Goal: Task Accomplishment & Management: Use online tool/utility

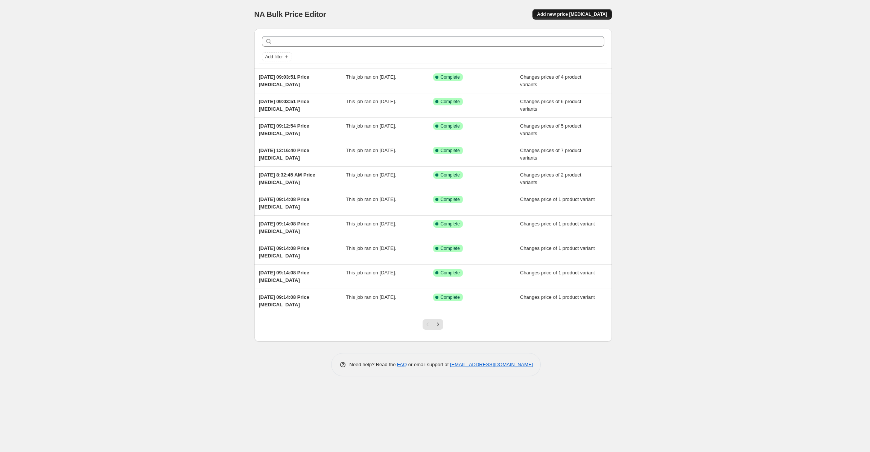
click at [578, 15] on span "Add new price [MEDICAL_DATA]" at bounding box center [572, 14] width 70 height 6
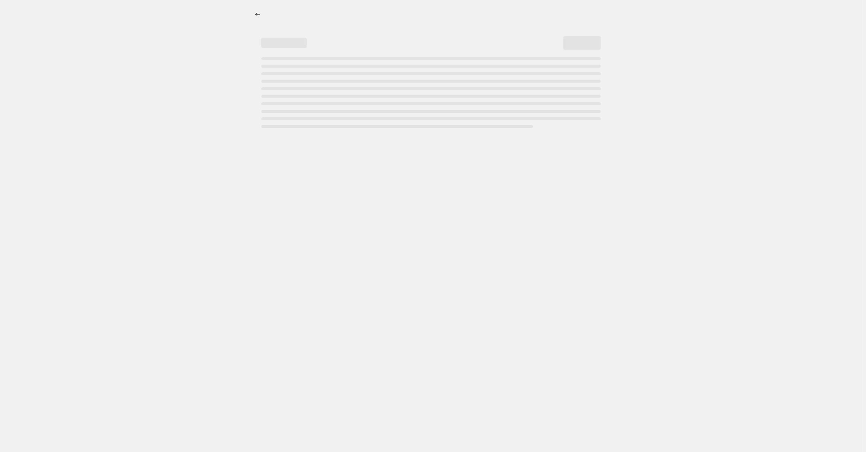
select select "percentage"
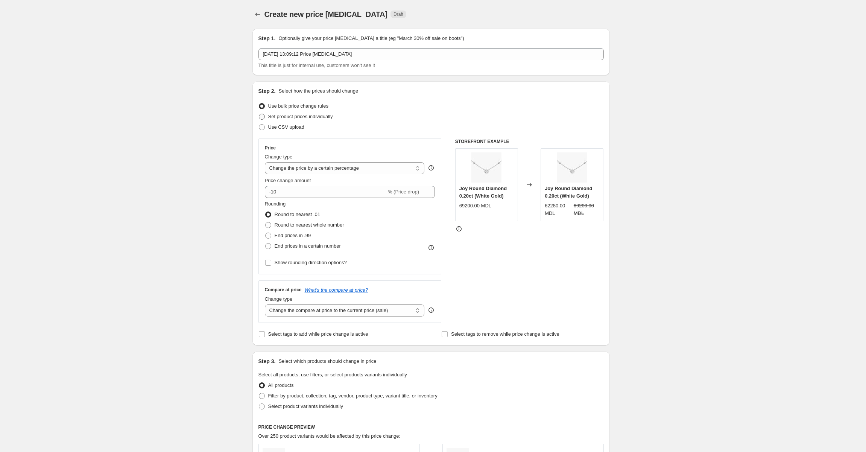
click at [264, 115] on span at bounding box center [262, 117] width 6 height 6
click at [259, 114] on input "Set product prices individually" at bounding box center [259, 114] width 0 height 0
radio input "true"
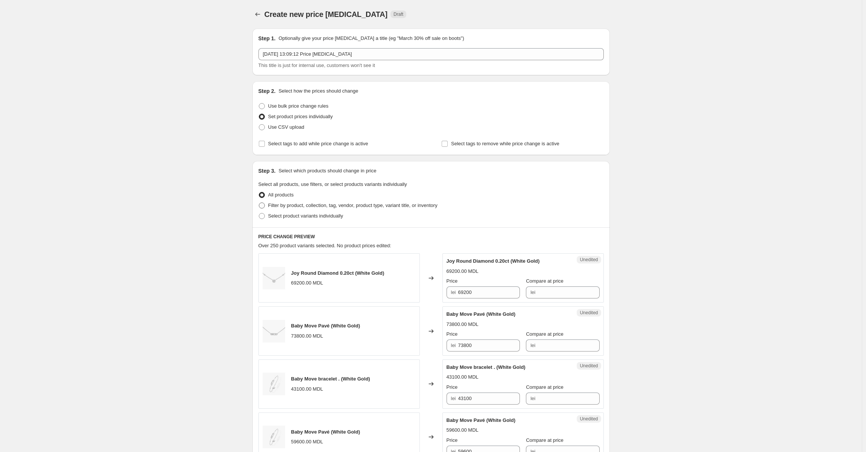
click at [262, 202] on span at bounding box center [262, 205] width 6 height 6
click at [259, 202] on input "Filter by product, collection, tag, vendor, product type, variant title, or inv…" at bounding box center [259, 202] width 0 height 0
radio input "true"
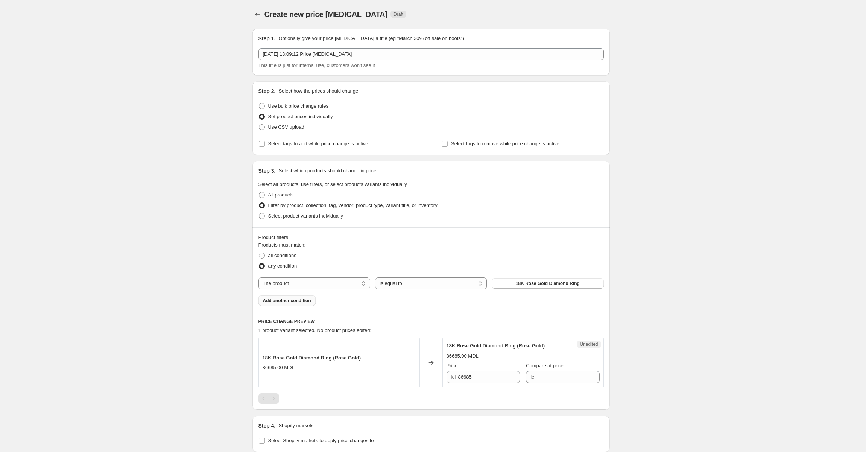
click at [279, 305] on button "Add another condition" at bounding box center [287, 300] width 57 height 11
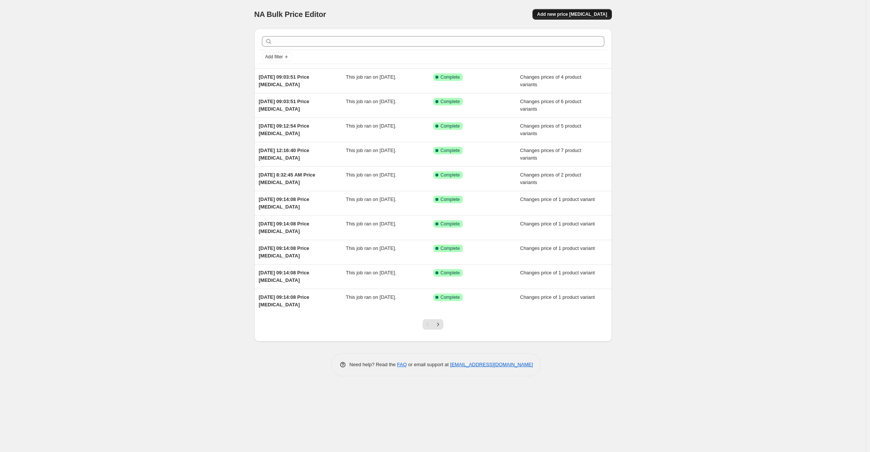
click at [575, 11] on button "Add new price [MEDICAL_DATA]" at bounding box center [571, 14] width 79 height 11
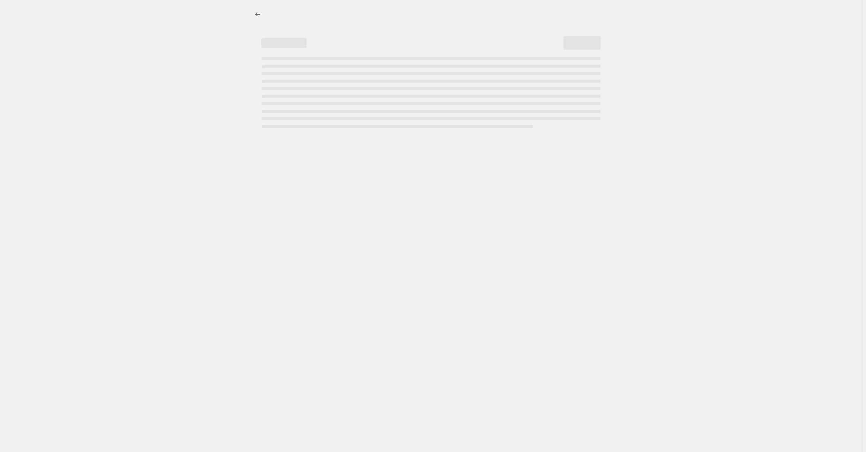
select select "percentage"
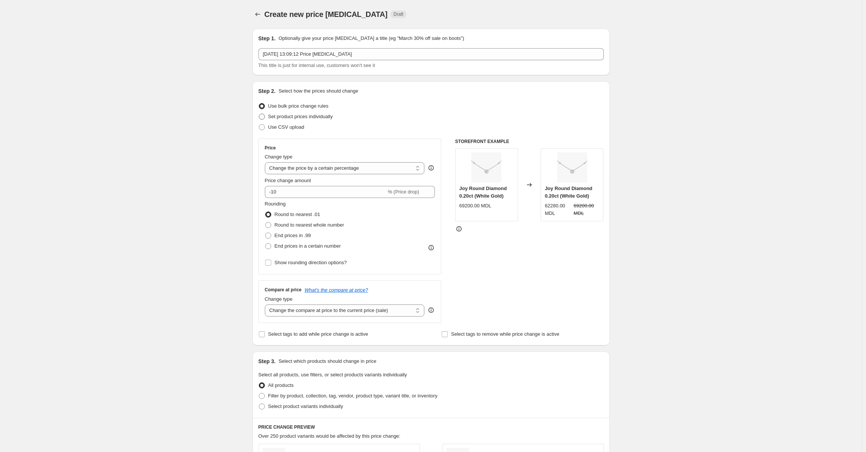
drag, startPoint x: 263, startPoint y: 119, endPoint x: 284, endPoint y: 160, distance: 45.6
click at [264, 119] on span at bounding box center [262, 117] width 6 height 6
click at [259, 114] on input "Set product prices individually" at bounding box center [259, 114] width 0 height 0
radio input "true"
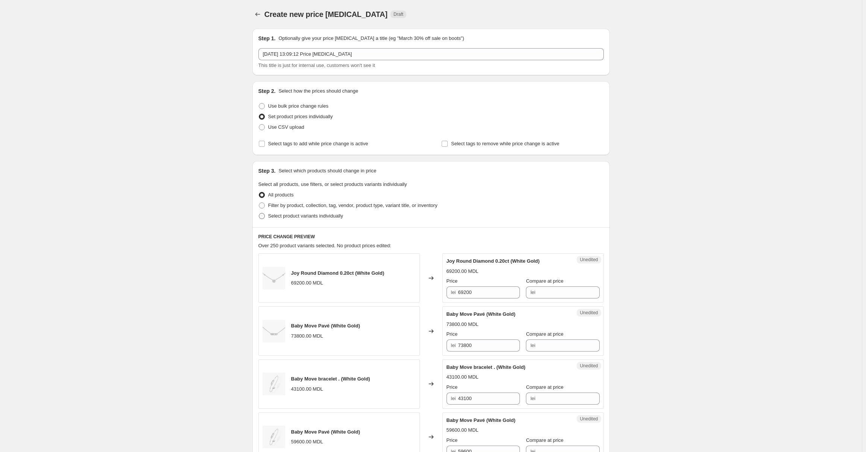
click at [265, 216] on span at bounding box center [262, 216] width 6 height 6
click at [259, 213] on input "Select product variants individually" at bounding box center [259, 213] width 0 height 0
radio input "true"
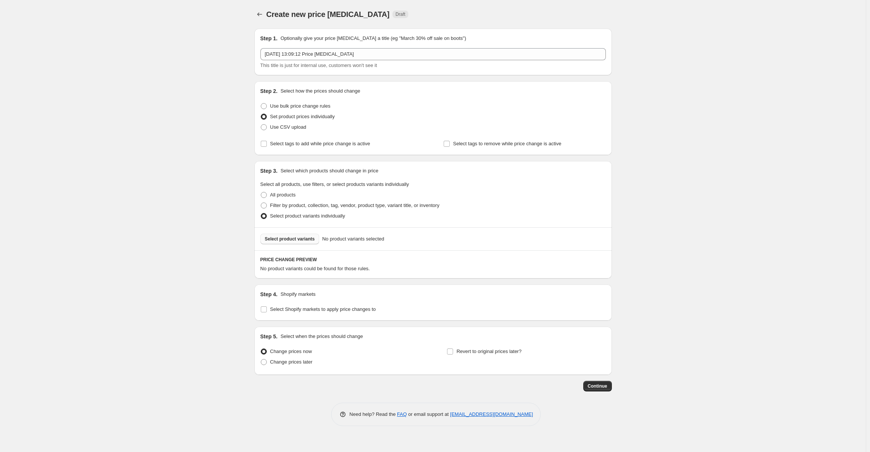
click at [278, 240] on span "Select product variants" at bounding box center [290, 239] width 50 height 6
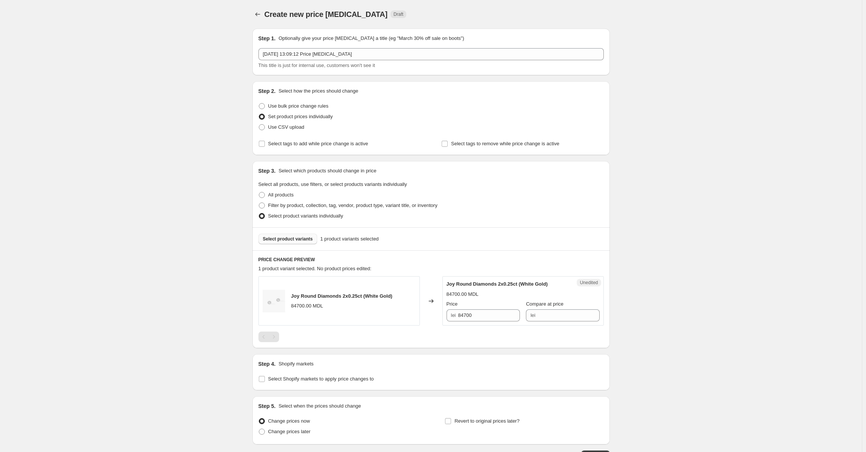
click at [294, 240] on span "Select product variants" at bounding box center [288, 239] width 50 height 6
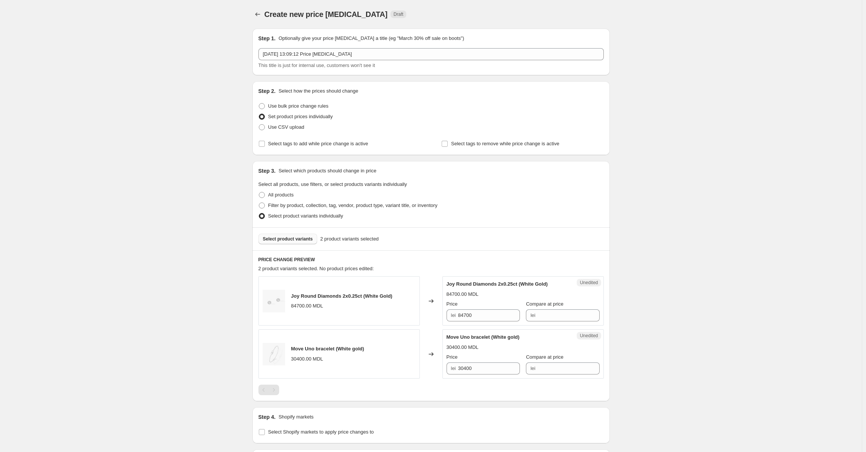
click at [292, 240] on span "Select product variants" at bounding box center [288, 239] width 50 height 6
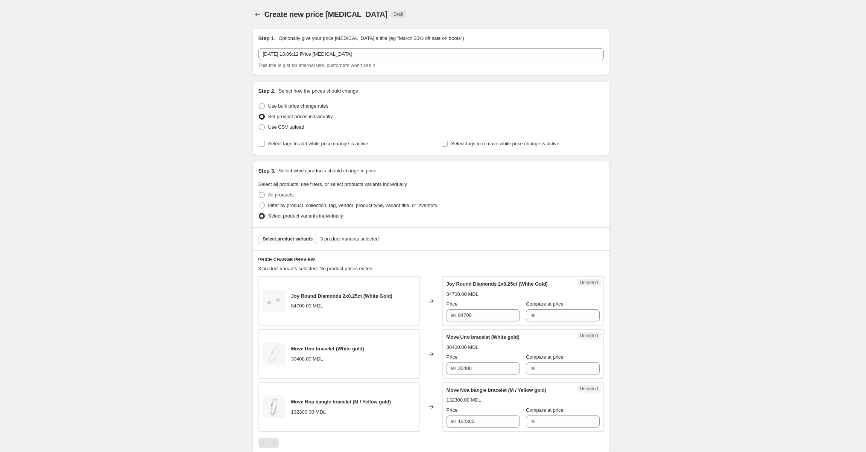
click at [281, 243] on button "Select product variants" at bounding box center [288, 239] width 59 height 11
click at [310, 241] on span "Select product variants" at bounding box center [288, 239] width 50 height 6
click at [281, 240] on span "Select product variants" at bounding box center [288, 239] width 50 height 6
click at [275, 241] on span "Select product variants" at bounding box center [288, 239] width 50 height 6
click at [280, 243] on button "Select product variants" at bounding box center [288, 239] width 59 height 11
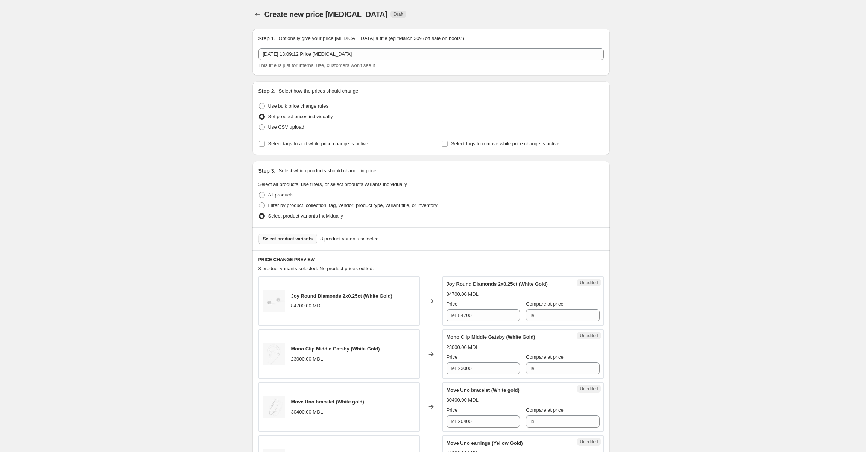
click at [284, 237] on span "Select product variants" at bounding box center [288, 239] width 50 height 6
click at [289, 239] on span "Select product variants" at bounding box center [288, 239] width 50 height 6
click at [299, 241] on span "Select product variants" at bounding box center [288, 239] width 50 height 6
drag, startPoint x: 288, startPoint y: 246, endPoint x: 288, endPoint y: 240, distance: 5.7
click at [288, 246] on div "Select product variants 11 product variants selected" at bounding box center [432, 238] width 358 height 23
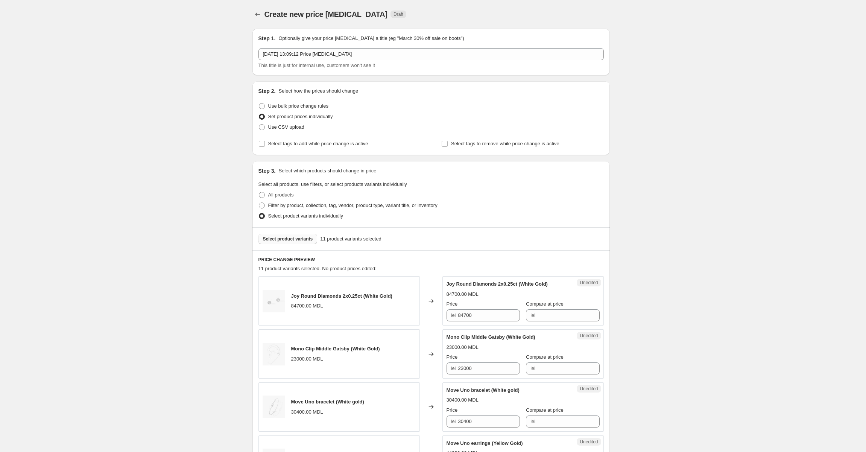
click at [288, 240] on span "Select product variants" at bounding box center [288, 239] width 50 height 6
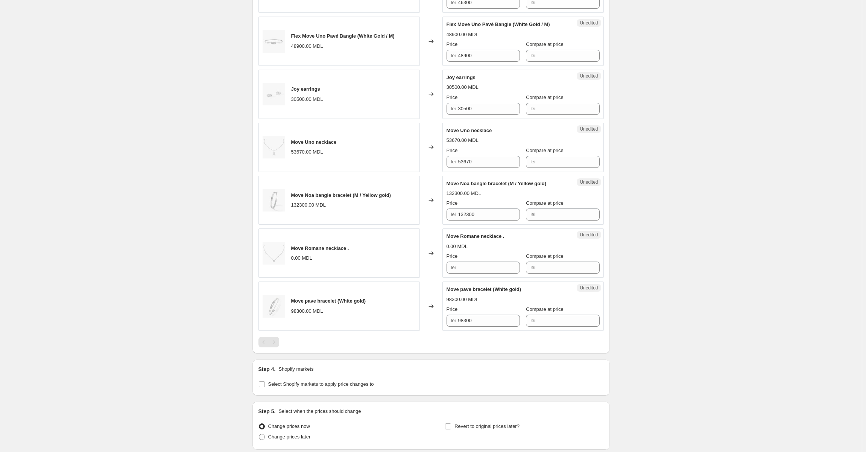
scroll to position [585, 0]
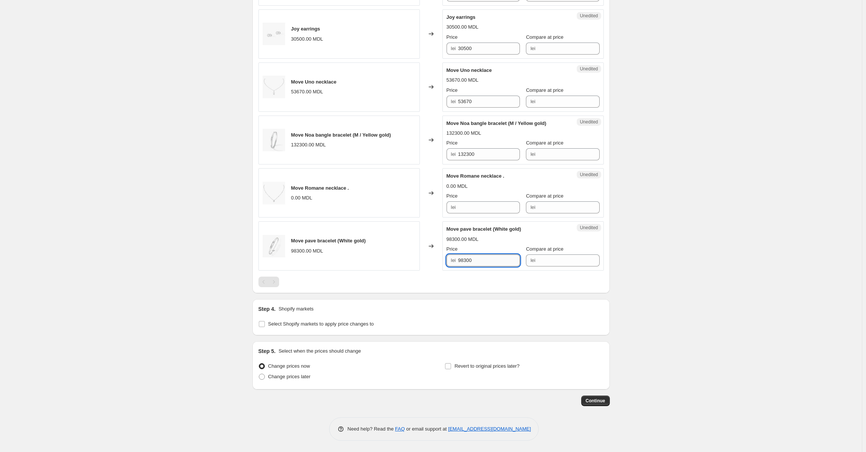
click at [480, 262] on input "98300" at bounding box center [489, 260] width 62 height 12
drag, startPoint x: 480, startPoint y: 262, endPoint x: 450, endPoint y: 262, distance: 29.7
click at [450, 262] on div "lei 98300" at bounding box center [483, 260] width 73 height 12
type input "99000"
click at [486, 240] on div "98300.00 MDL" at bounding box center [523, 240] width 153 height 8
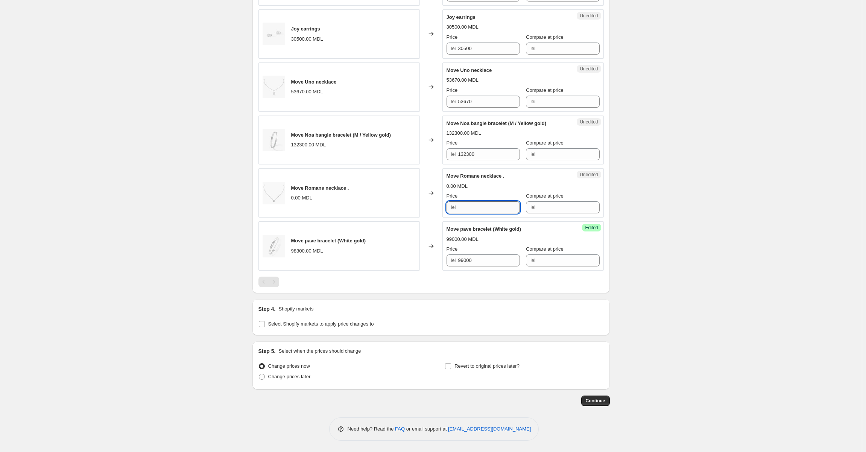
click at [473, 209] on input "Price" at bounding box center [489, 207] width 62 height 12
type input "55300"
drag, startPoint x: 477, startPoint y: 207, endPoint x: 496, endPoint y: 183, distance: 31.6
click at [496, 183] on div "0.00 MDL" at bounding box center [523, 187] width 153 height 8
drag, startPoint x: 481, startPoint y: 154, endPoint x: 454, endPoint y: 151, distance: 26.8
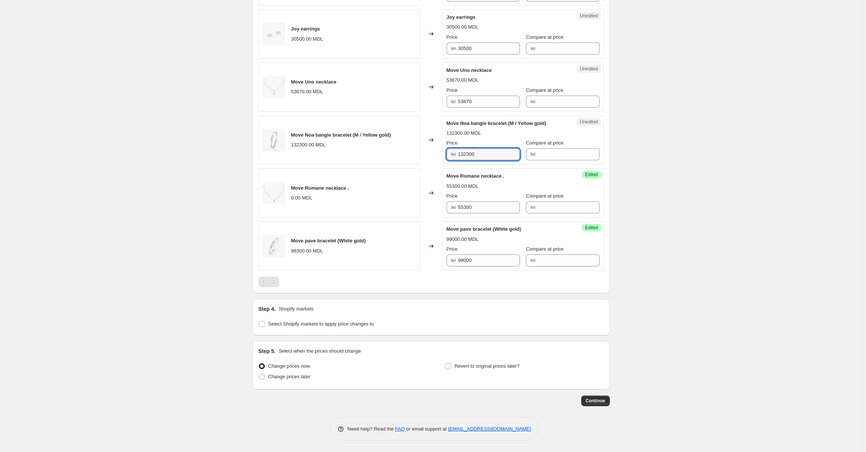
click at [454, 151] on div "lei 132300" at bounding box center [483, 154] width 73 height 12
type input "135000"
click at [487, 130] on div "132300.00 MDL" at bounding box center [523, 133] width 153 height 8
drag, startPoint x: 482, startPoint y: 102, endPoint x: 442, endPoint y: 102, distance: 39.5
click at [442, 102] on div "Move Uno necklace 53670.00 MDL Changed to Unedited Move Uno necklace 53670.00 M…" at bounding box center [431, 86] width 345 height 49
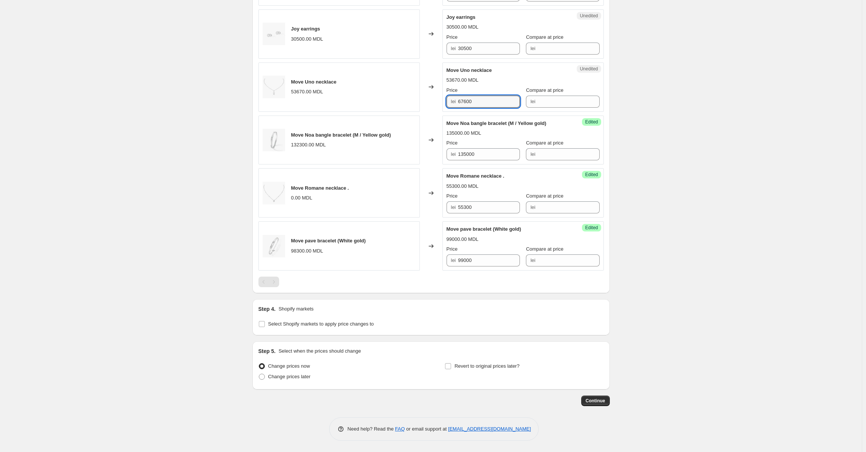
type input "67600"
click at [489, 77] on div "53670.00 MDL" at bounding box center [523, 80] width 153 height 8
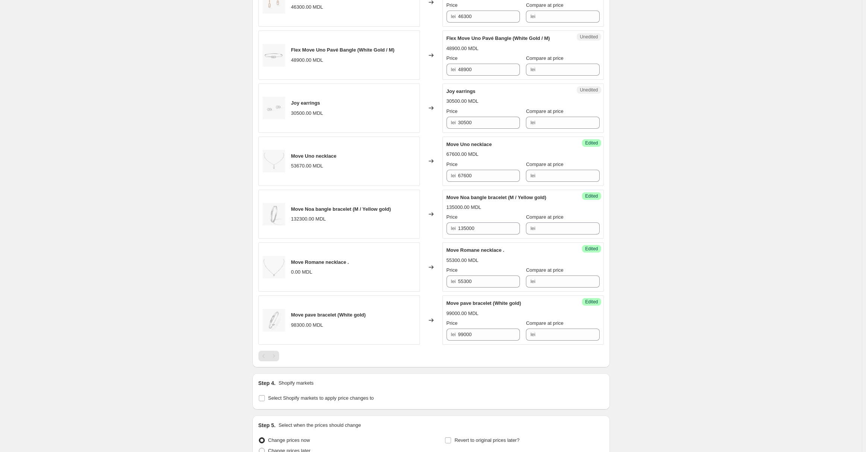
scroll to position [510, 0]
drag, startPoint x: 480, startPoint y: 125, endPoint x: 437, endPoint y: 125, distance: 42.9
click at [438, 125] on div "Joy earrings 30500.00 MDL Changed to Unedited Joy earrings 30500.00 MDL Price l…" at bounding box center [431, 109] width 345 height 49
type input "31000"
click at [487, 98] on div "Joy earrings 31000.00 MDL Price lei 31000 Compare at price lei" at bounding box center [523, 109] width 153 height 41
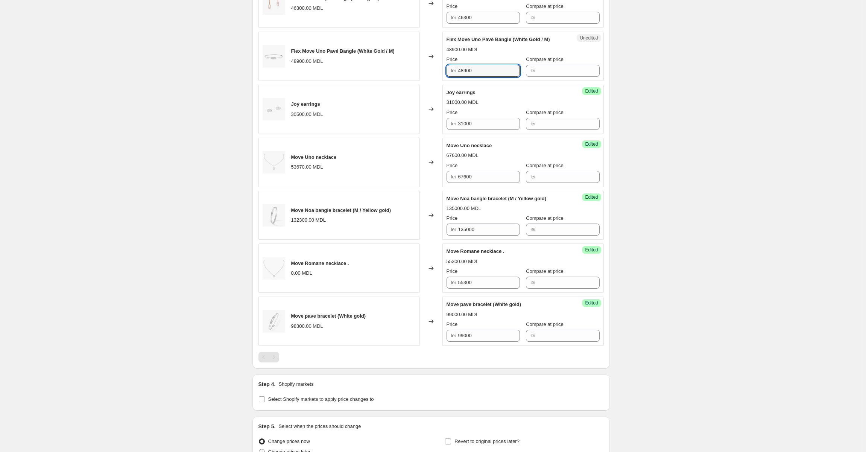
drag, startPoint x: 486, startPoint y: 73, endPoint x: 433, endPoint y: 73, distance: 52.7
click at [433, 73] on div "Flex Move Uno Pavé Bangle (White Gold / M) 48900.00 MDL Changed to Unedited Fle…" at bounding box center [431, 56] width 345 height 49
type input "49600"
click at [516, 50] on div "48900.00 MDL" at bounding box center [523, 50] width 153 height 8
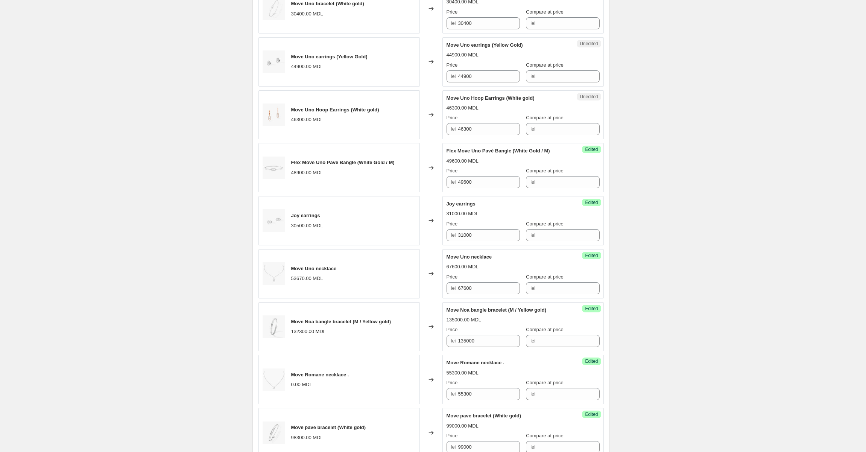
scroll to position [397, 0]
click at [481, 131] on input "46300" at bounding box center [489, 131] width 62 height 12
drag, startPoint x: 481, startPoint y: 131, endPoint x: 461, endPoint y: 129, distance: 20.0
click at [461, 129] on input "46300" at bounding box center [489, 131] width 62 height 12
type input "47000"
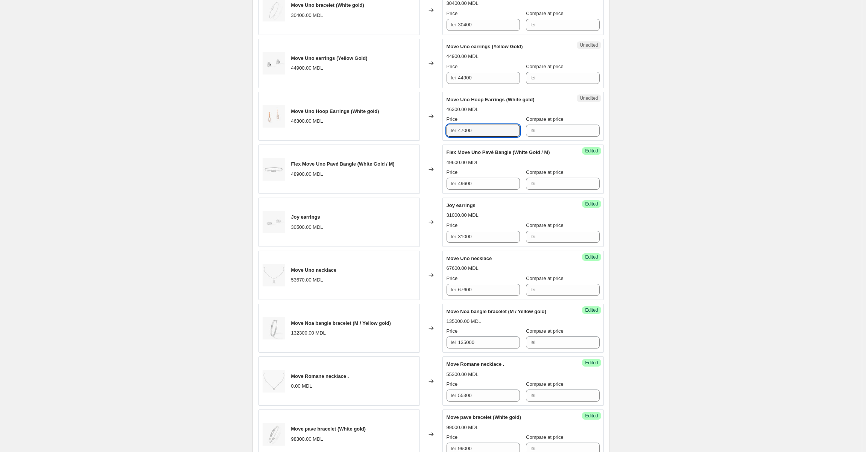
click at [492, 107] on div "46300.00 MDL" at bounding box center [523, 110] width 153 height 8
click at [482, 81] on input "44900" at bounding box center [489, 78] width 62 height 12
drag, startPoint x: 482, startPoint y: 81, endPoint x: 441, endPoint y: 82, distance: 41.0
click at [441, 82] on div "Move Uno earrings (Yellow Gold) 44900.00 MDL Changed to Unedited Move Uno earri…" at bounding box center [431, 63] width 345 height 49
type input "45600"
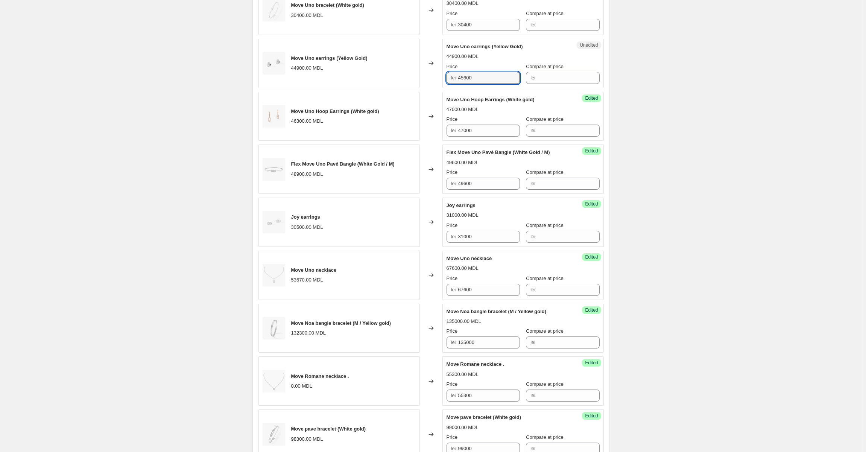
click at [492, 59] on div "44900.00 MDL" at bounding box center [523, 57] width 153 height 8
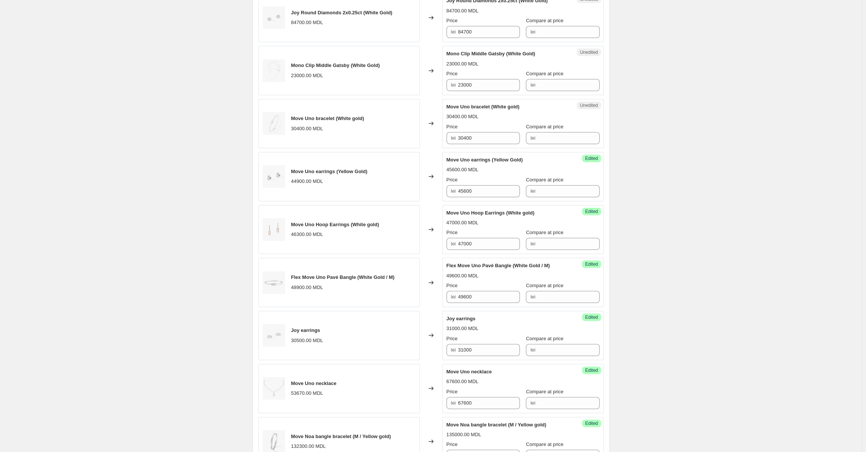
scroll to position [246, 0]
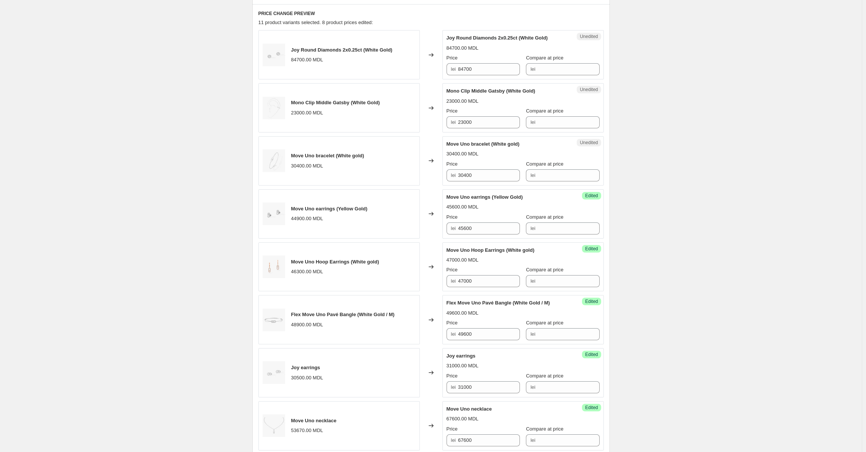
click at [491, 153] on div "30400.00 MDL" at bounding box center [523, 154] width 153 height 8
click at [482, 180] on input "30400" at bounding box center [489, 175] width 62 height 12
drag, startPoint x: 475, startPoint y: 175, endPoint x: 428, endPoint y: 174, distance: 47.0
click at [433, 175] on div "Move Uno bracelet (White gold) 30400.00 MDL Changed to Unedited Move Uno bracel…" at bounding box center [431, 160] width 345 height 49
type input "30500"
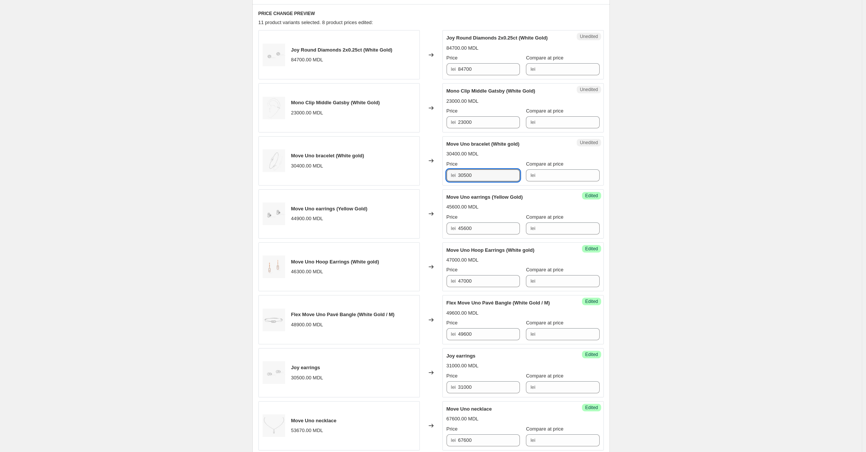
click at [490, 152] on div "30400.00 MDL" at bounding box center [523, 154] width 153 height 8
click at [474, 122] on input "23000" at bounding box center [489, 122] width 62 height 12
click at [480, 119] on input "23000" at bounding box center [489, 122] width 62 height 12
type input "23400"
click at [496, 84] on div "Success Edited Mono Clip Middle Gatsby (White Gold) 23400.00 MDL Price lei 2340…" at bounding box center [523, 107] width 161 height 49
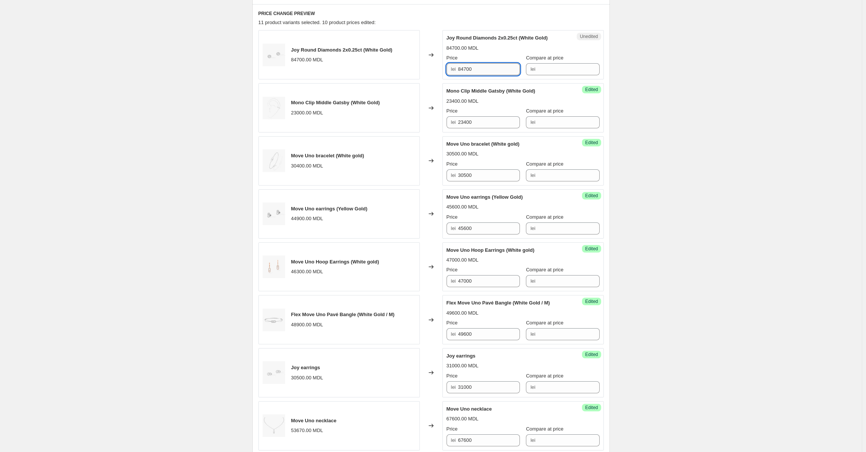
click at [477, 69] on input "84700" at bounding box center [489, 69] width 62 height 12
type input "86000"
click at [517, 56] on div "Price lei 86000 Compare at price lei" at bounding box center [523, 64] width 153 height 21
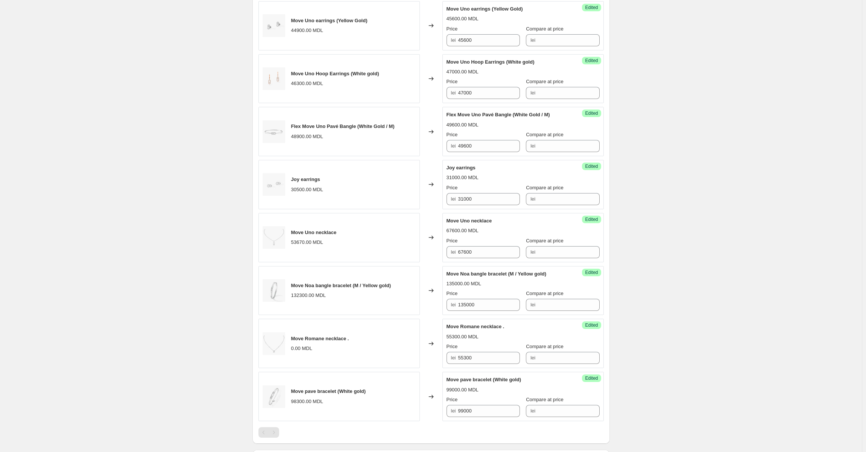
scroll to position [585, 0]
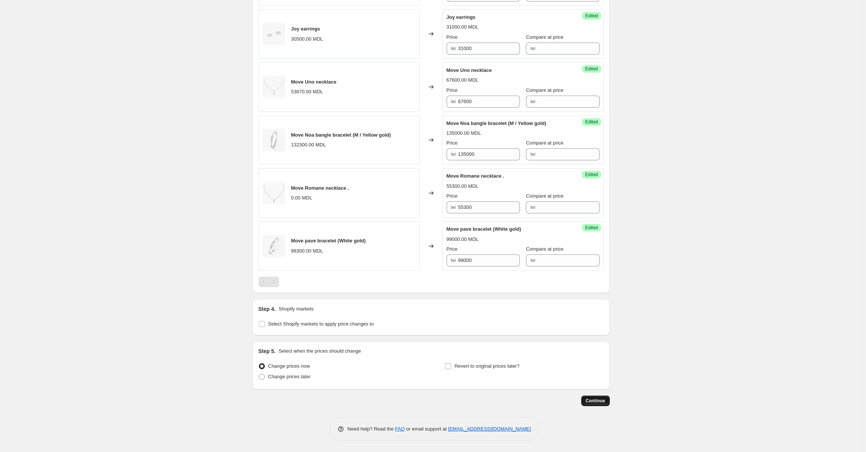
click at [600, 403] on span "Continue" at bounding box center [596, 401] width 20 height 6
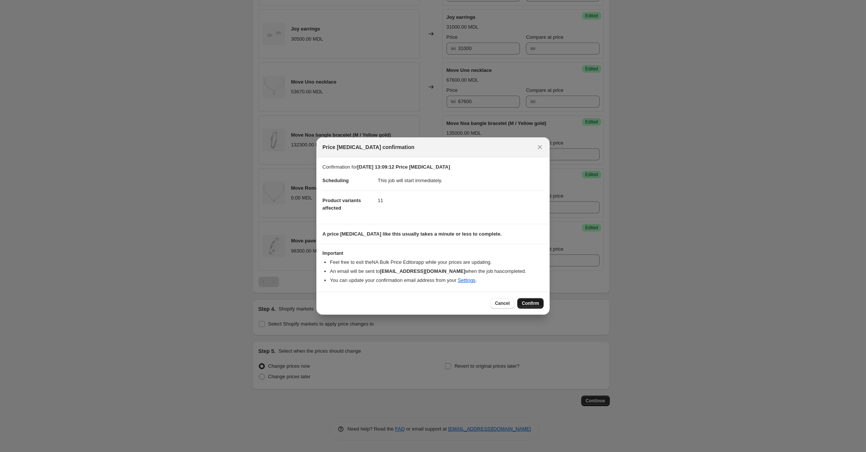
click at [529, 302] on span "Confirm" at bounding box center [530, 303] width 17 height 6
